Goal: Information Seeking & Learning: Learn about a topic

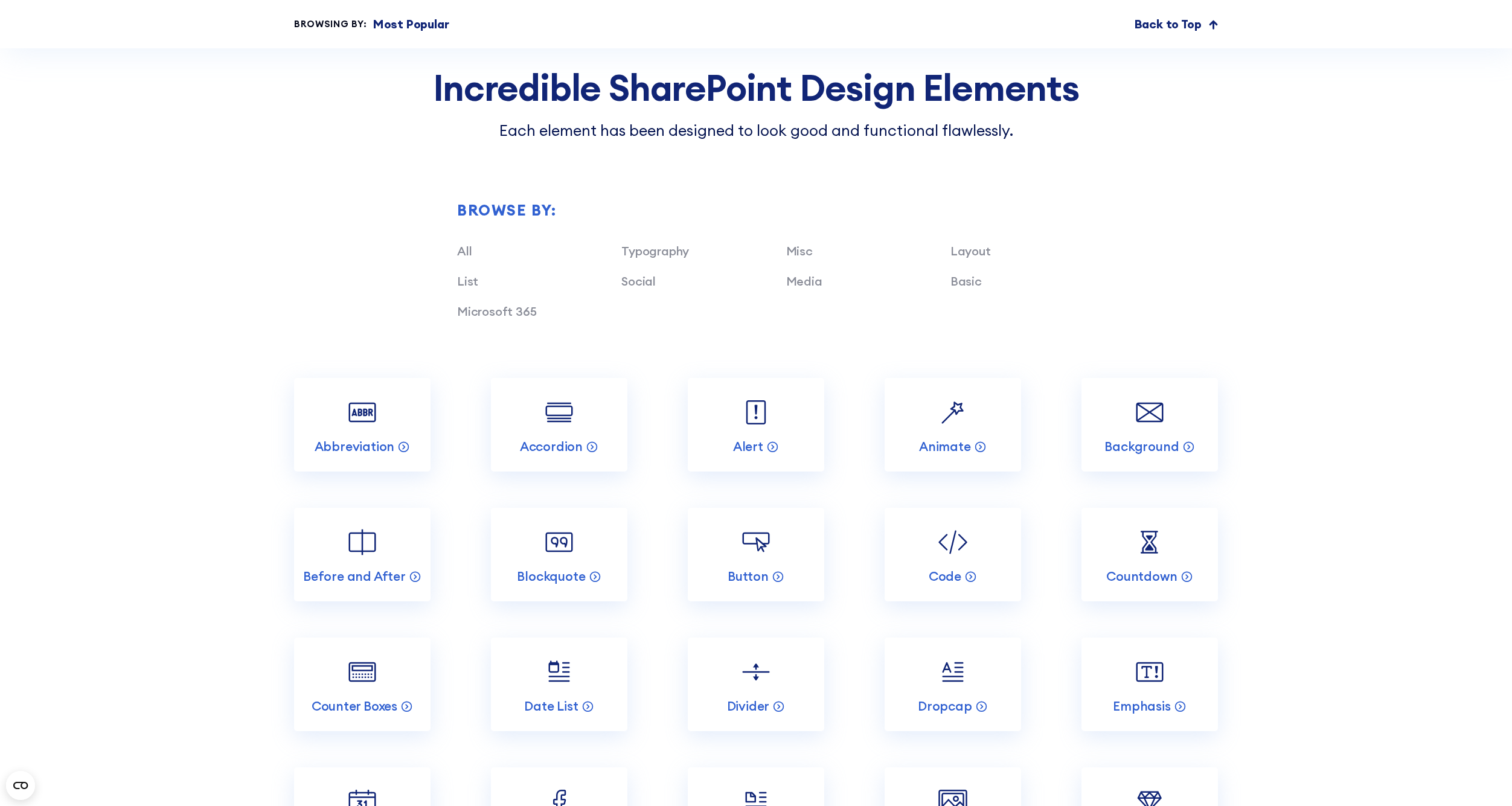
scroll to position [1251, 0]
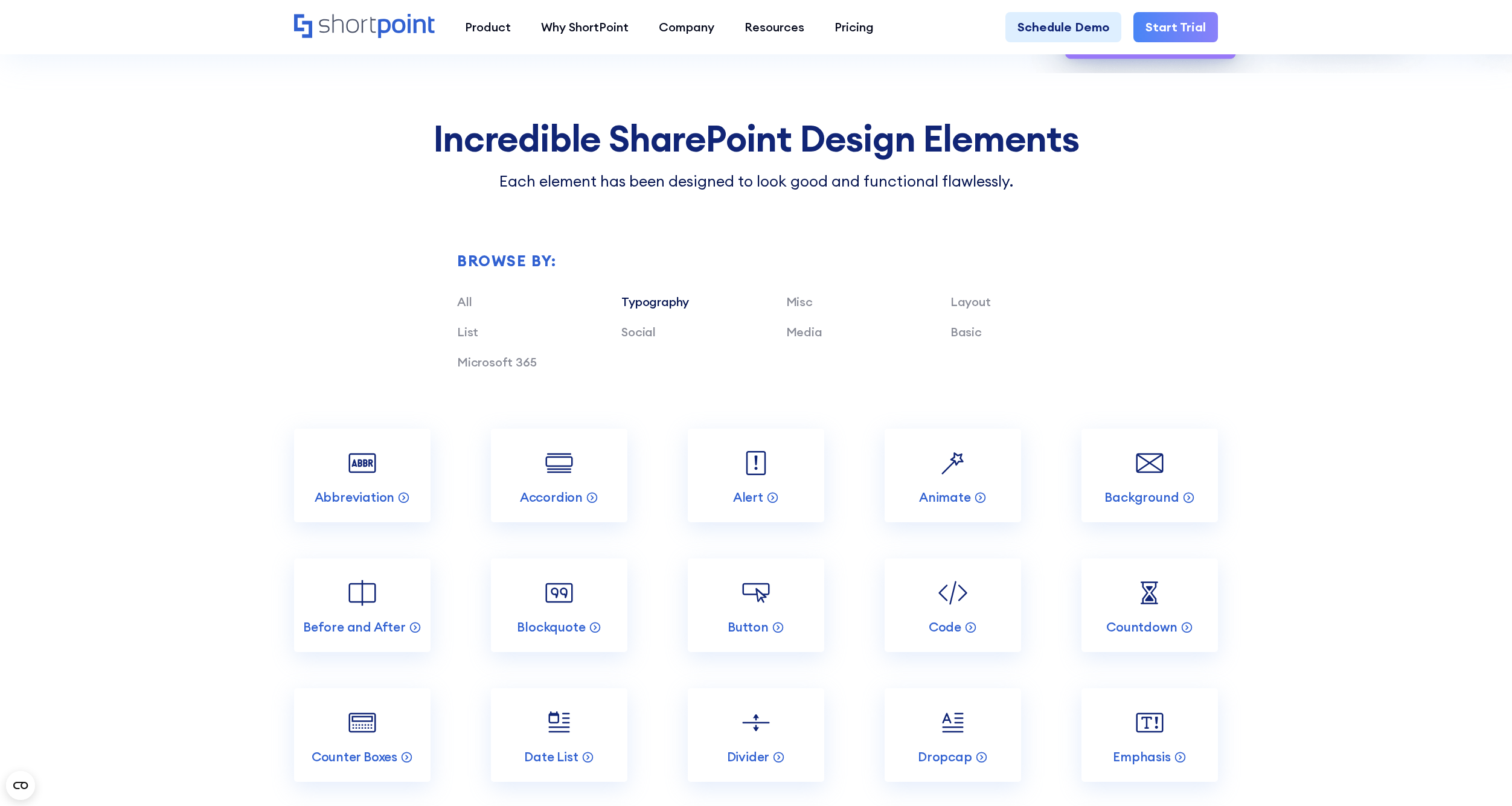
click at [646, 295] on link "Typography" at bounding box center [655, 301] width 67 height 15
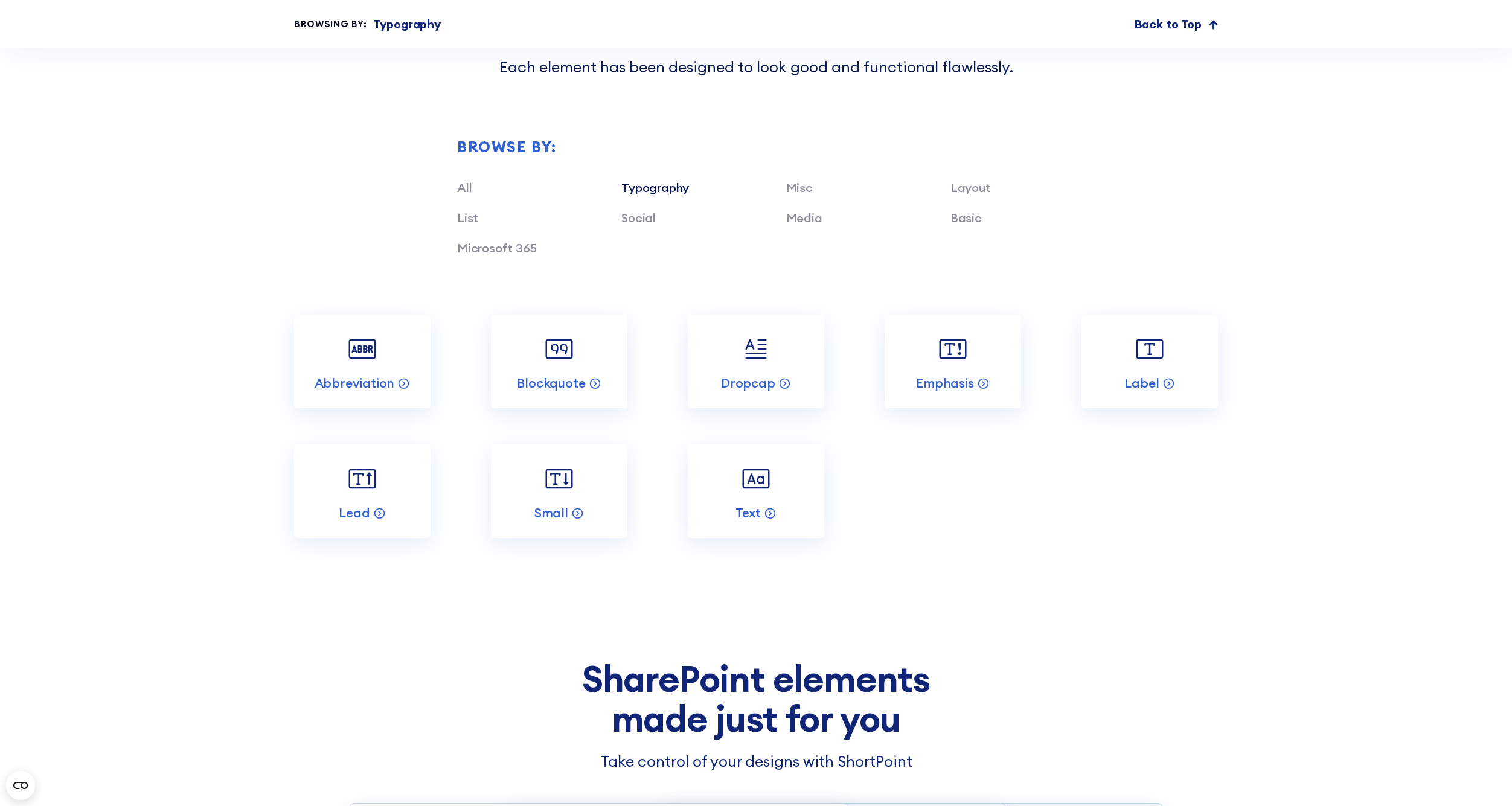
scroll to position [1366, 0]
click at [390, 483] on link "Lead" at bounding box center [362, 489] width 136 height 93
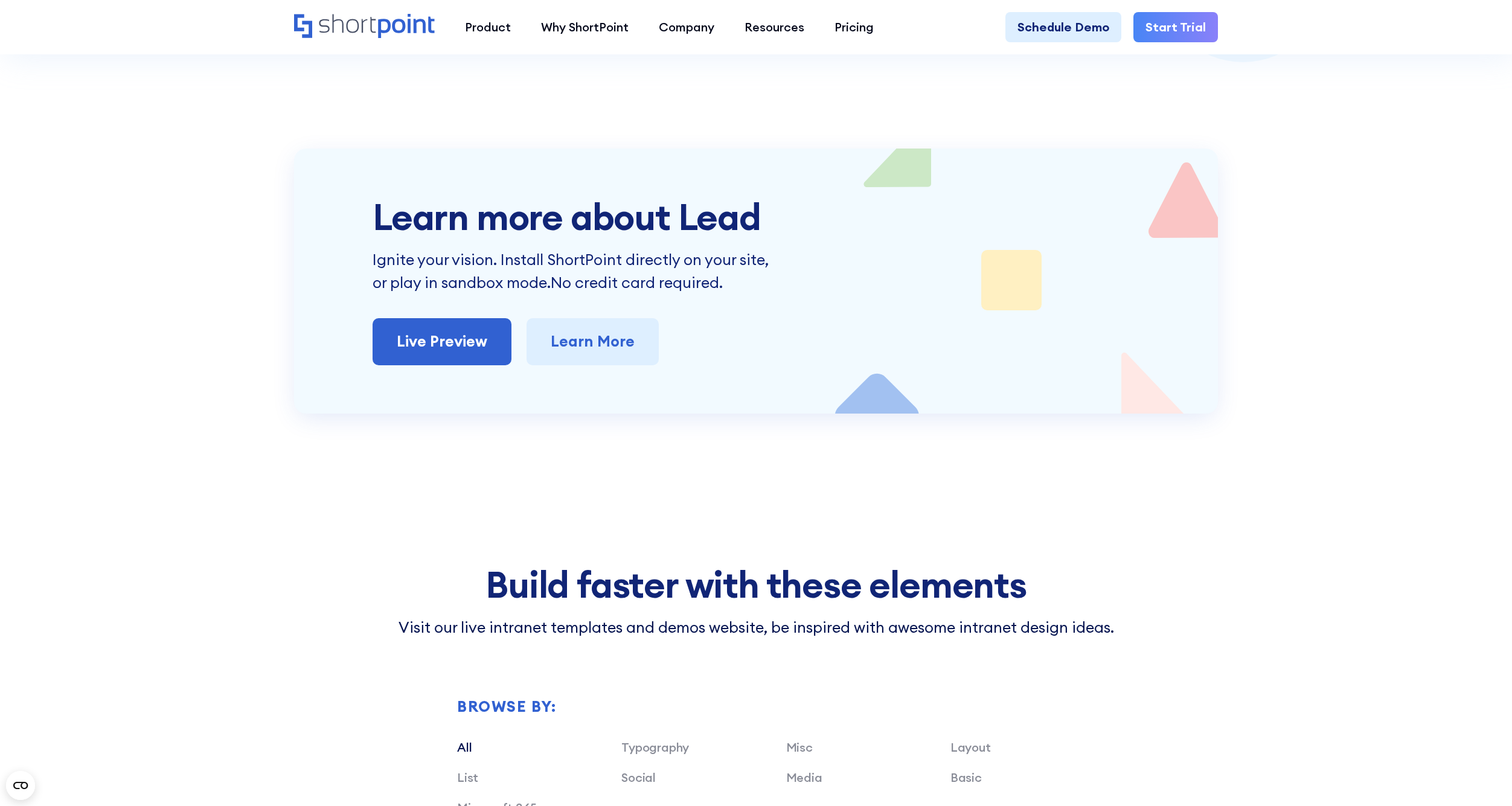
scroll to position [2905, 0]
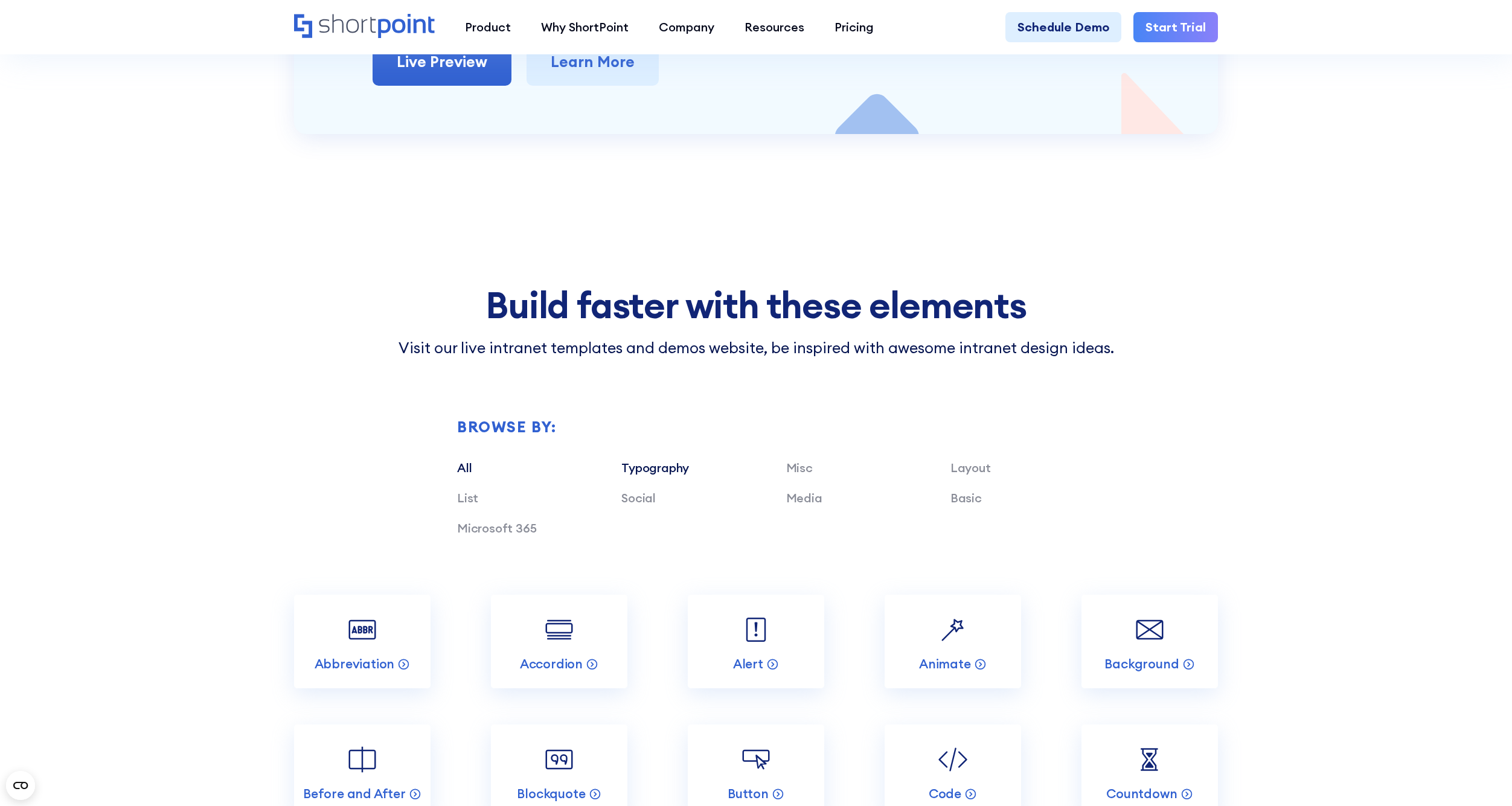
click at [665, 460] on link "Typography" at bounding box center [655, 467] width 67 height 15
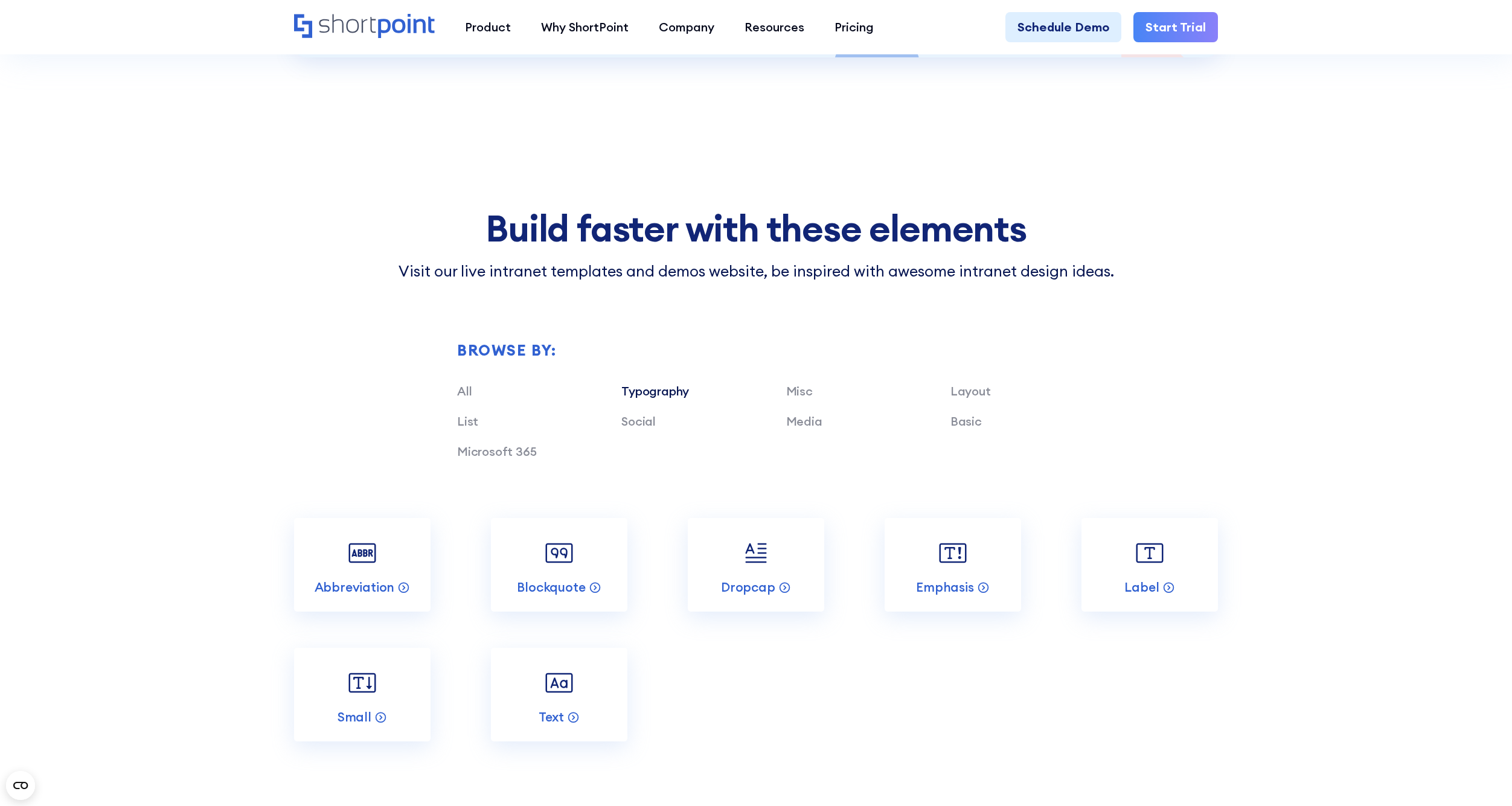
scroll to position [3016, 0]
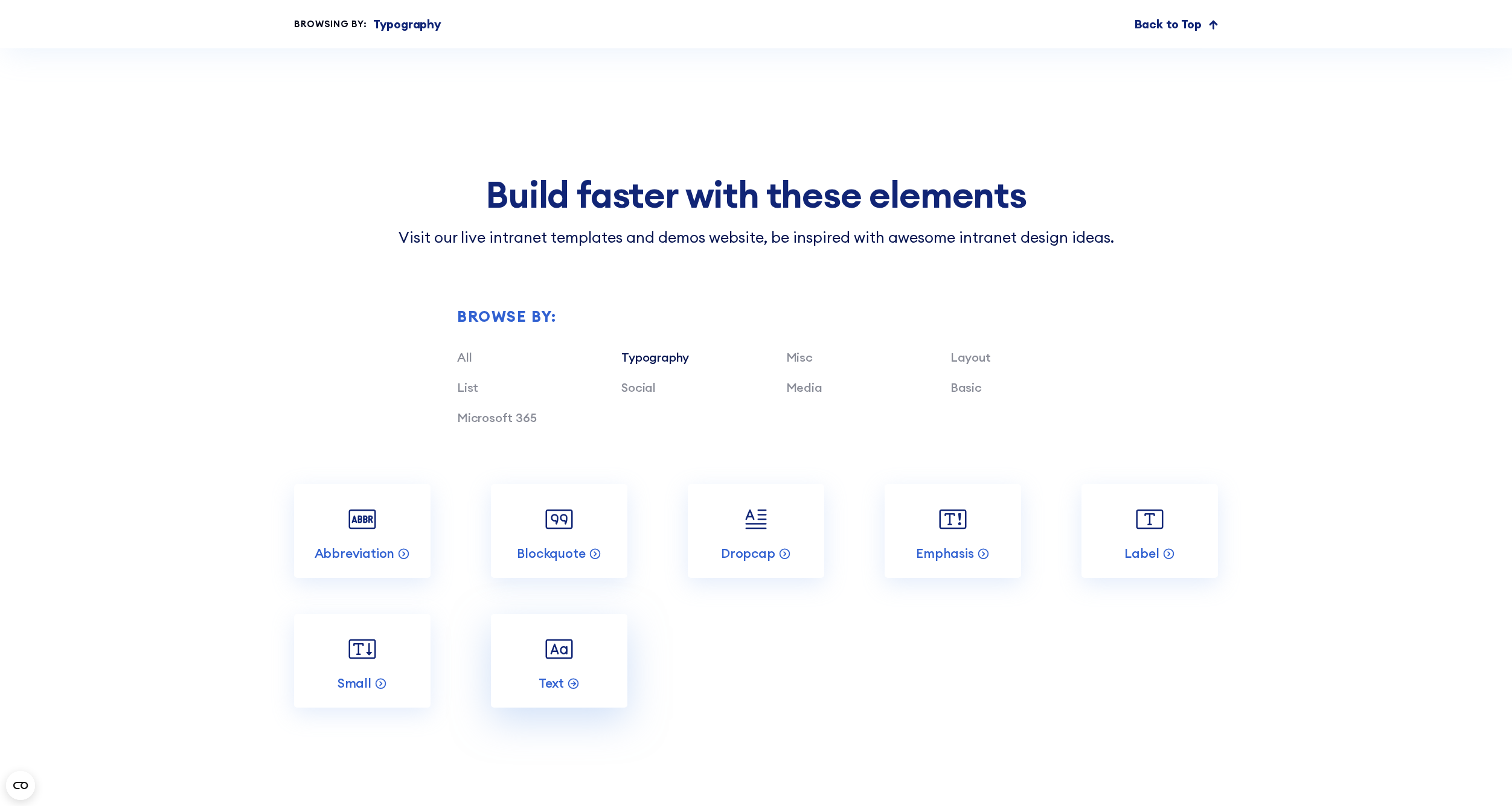
click at [565, 631] on img at bounding box center [559, 649] width 36 height 36
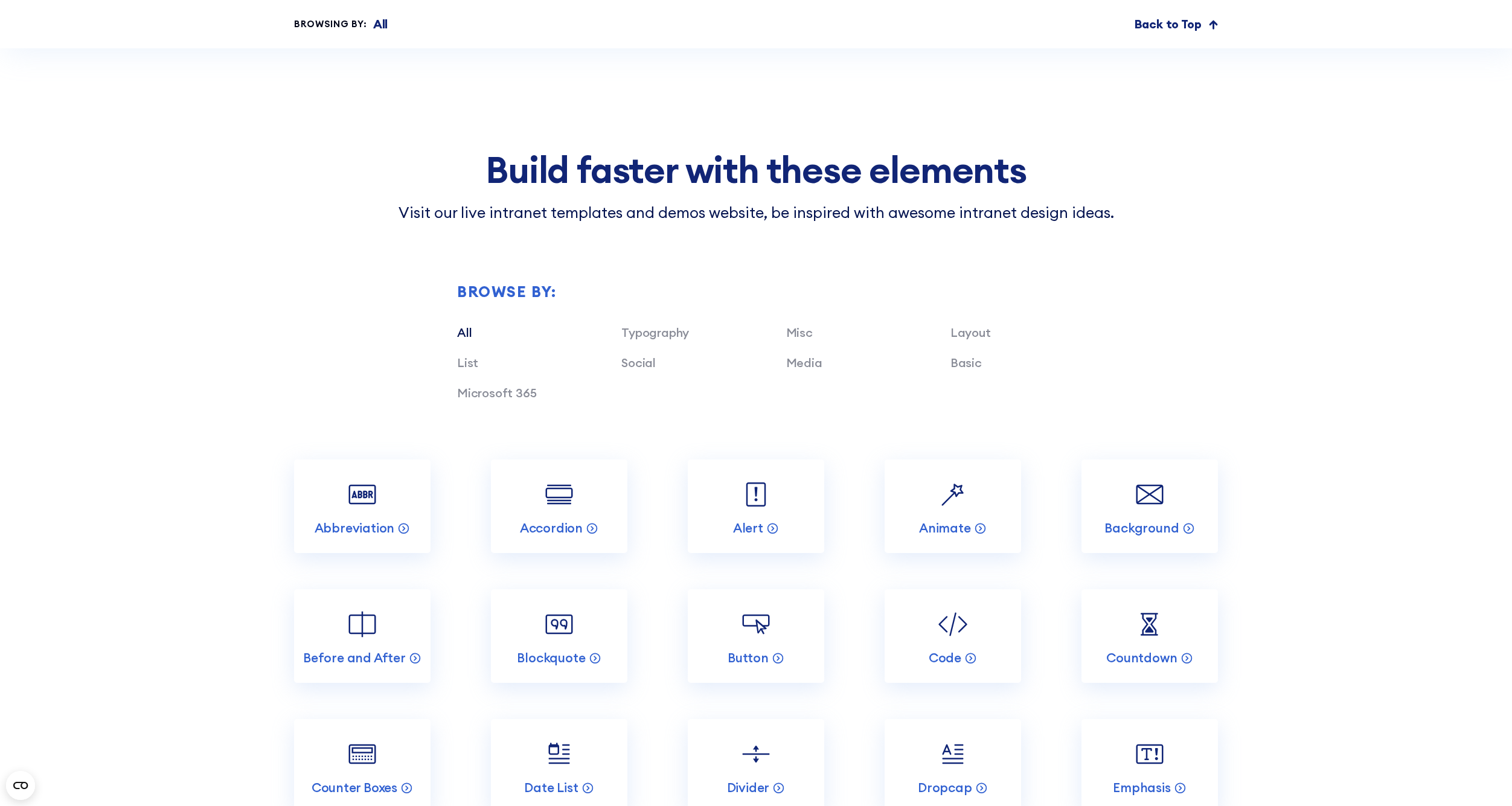
scroll to position [4399, 0]
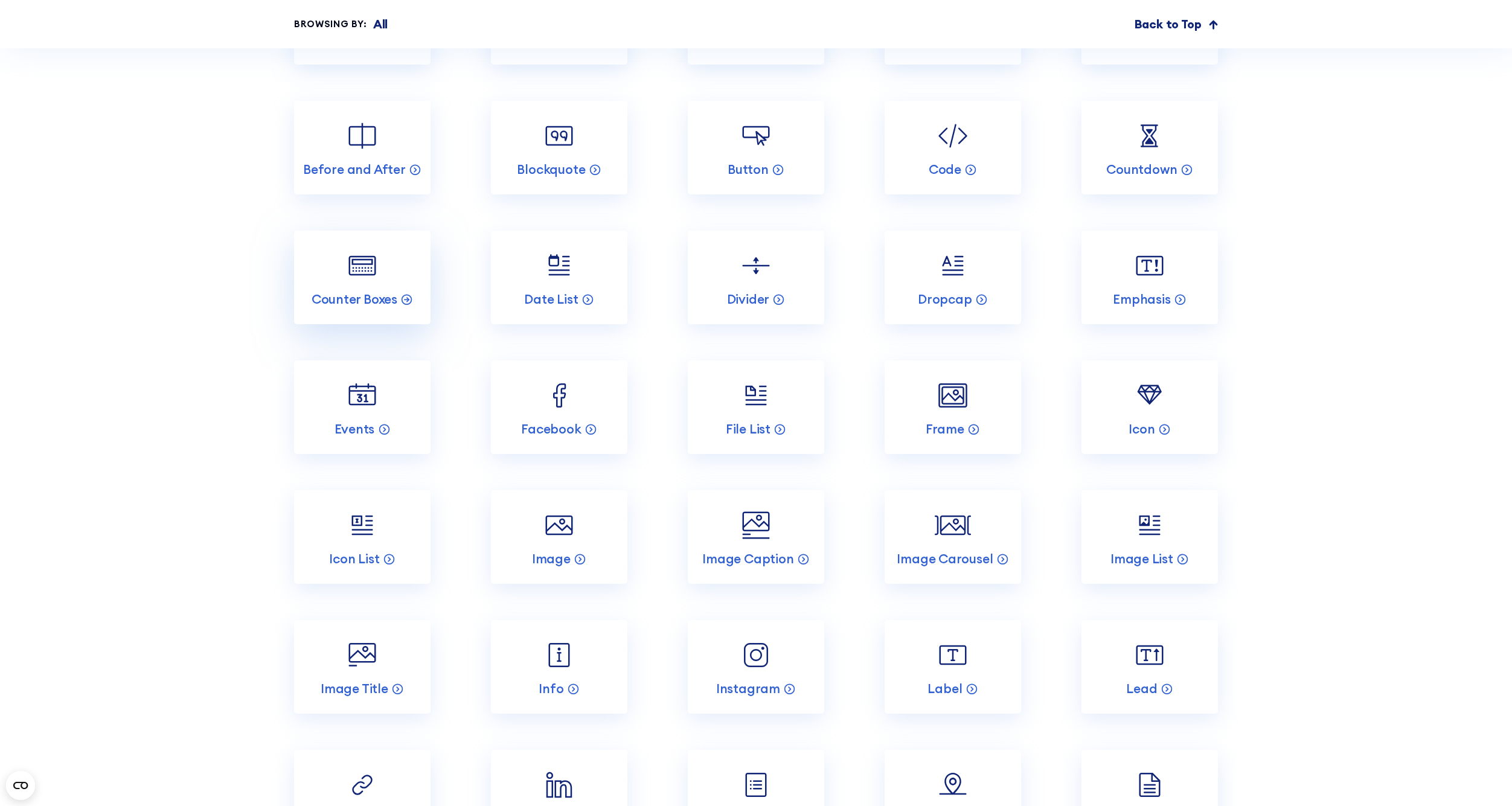
click at [368, 248] on img at bounding box center [362, 266] width 36 height 36
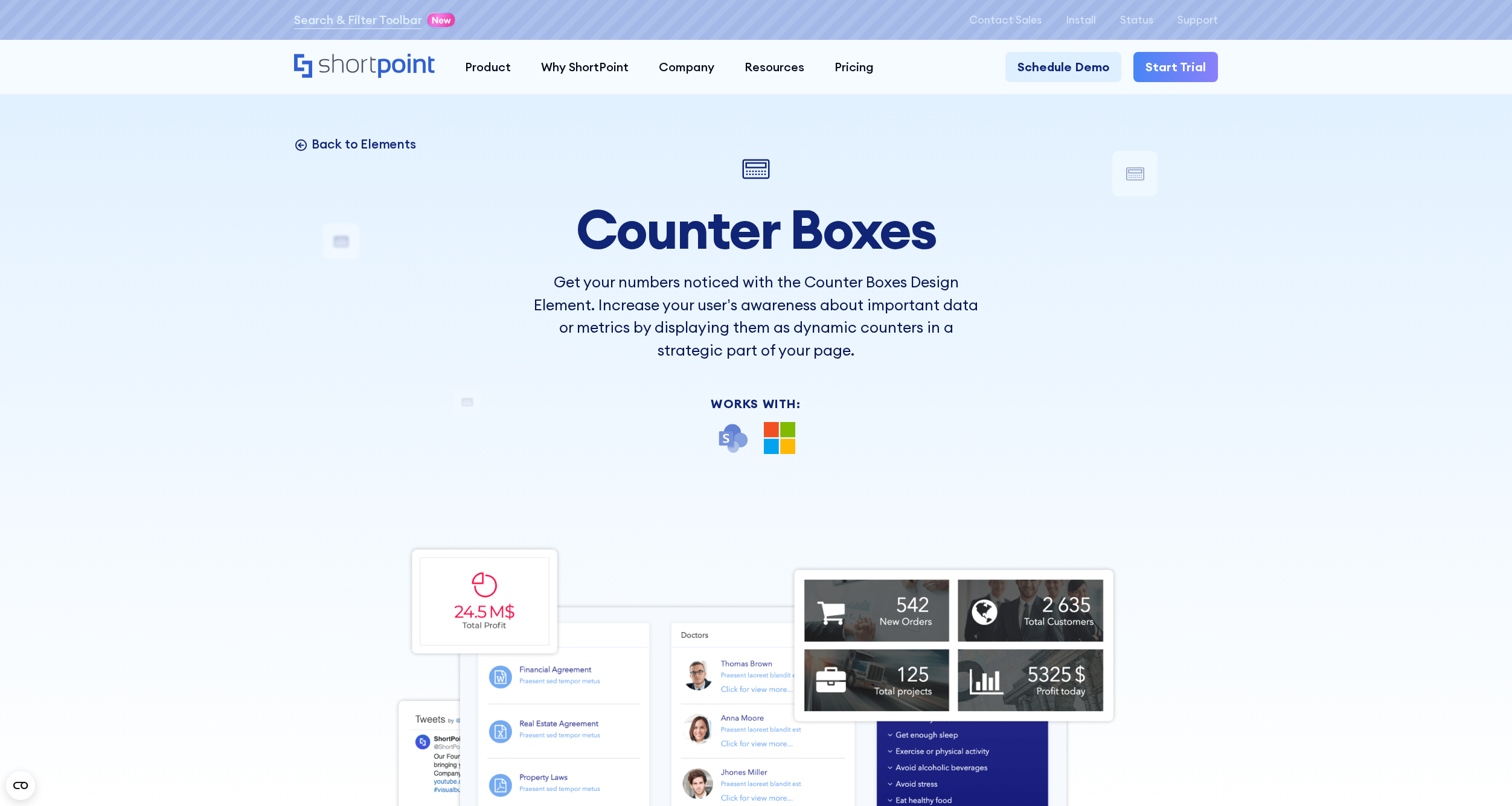
click at [362, 144] on p "Back to Elements" at bounding box center [364, 144] width 105 height 17
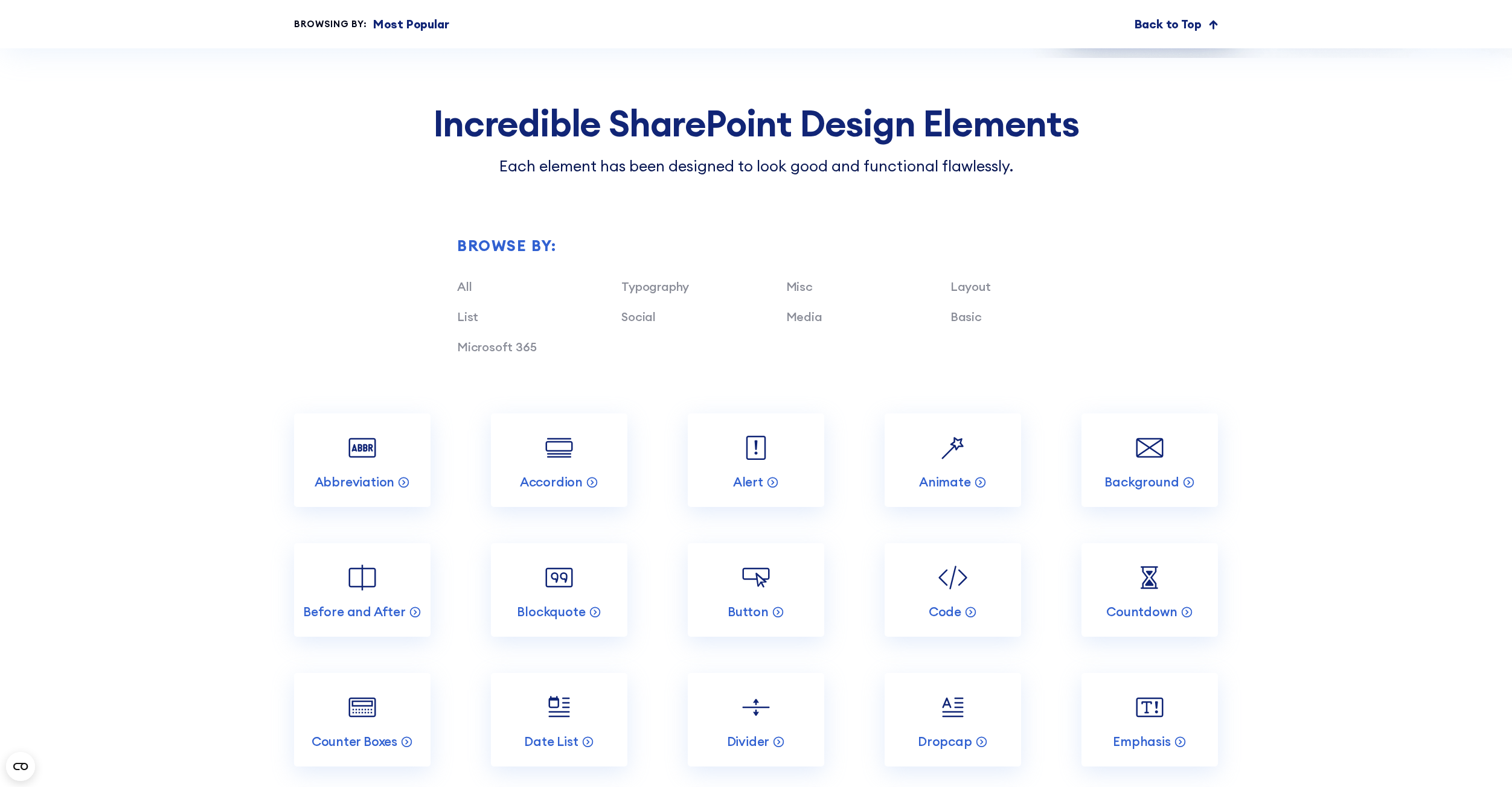
scroll to position [2777, 0]
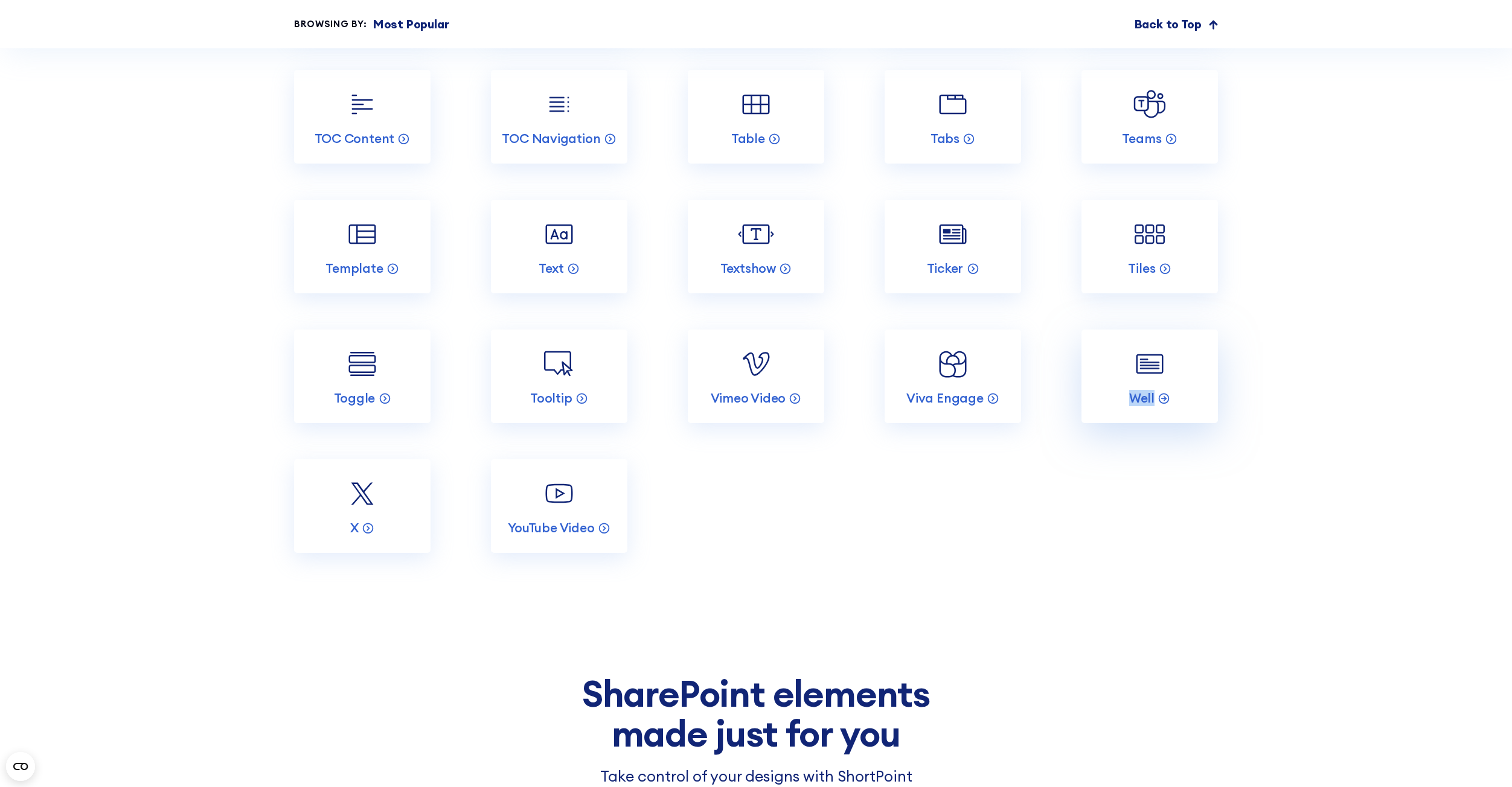
click at [1154, 380] on link "Well" at bounding box center [1150, 376] width 136 height 93
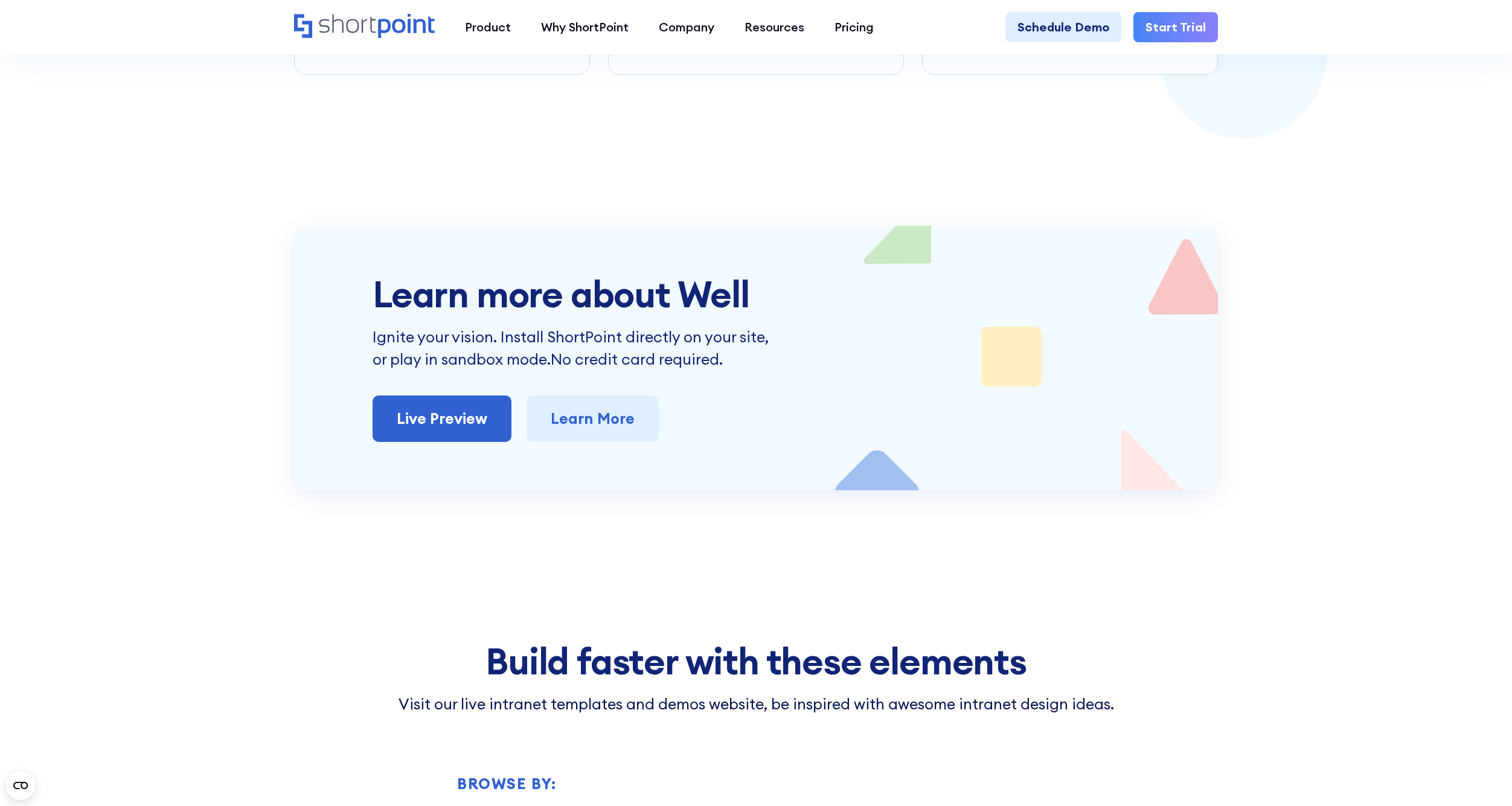
scroll to position [2490, 0]
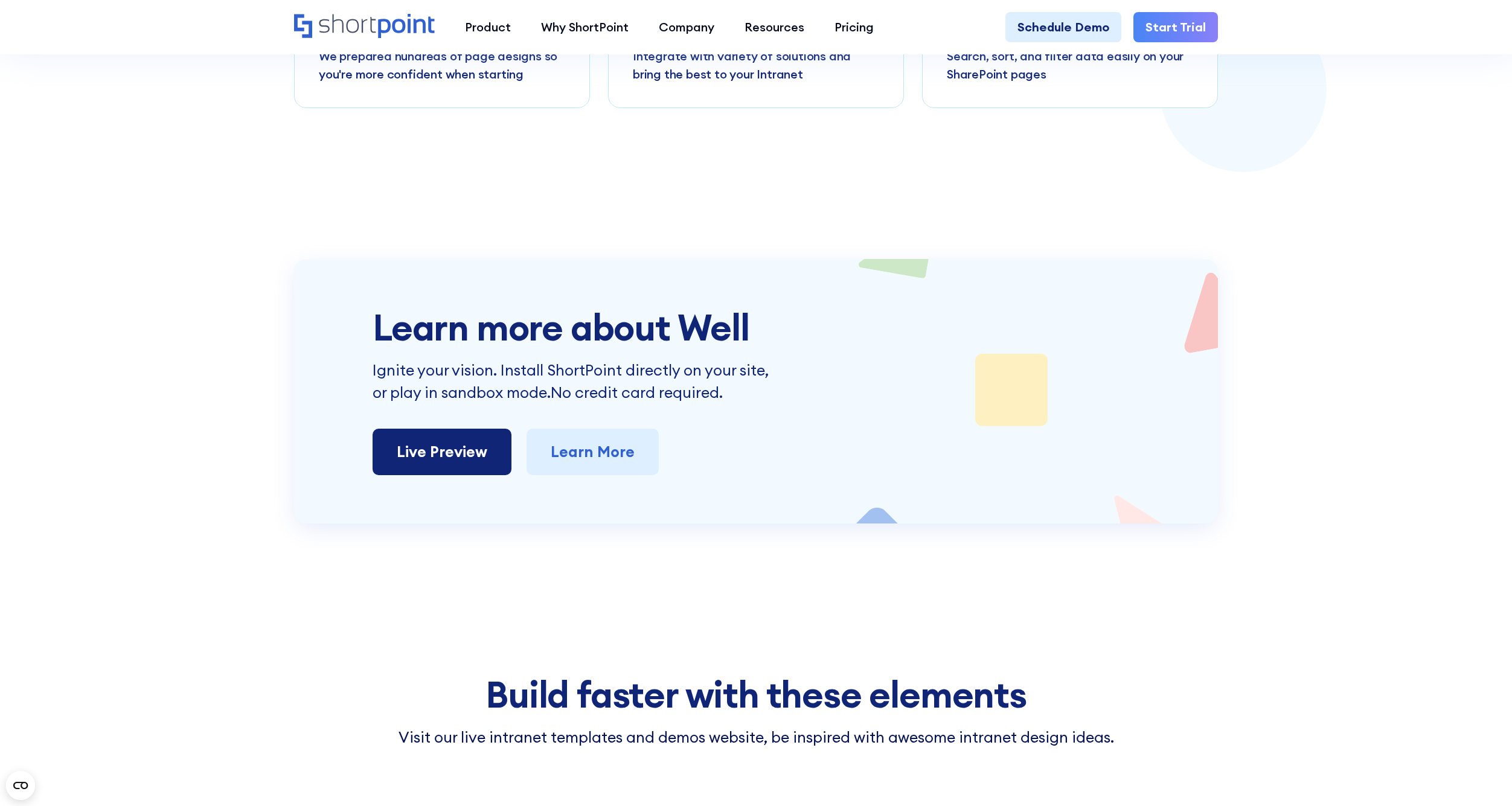
click at [463, 436] on link "Live Preview" at bounding box center [442, 452] width 139 height 47
